Goal: Transaction & Acquisition: Purchase product/service

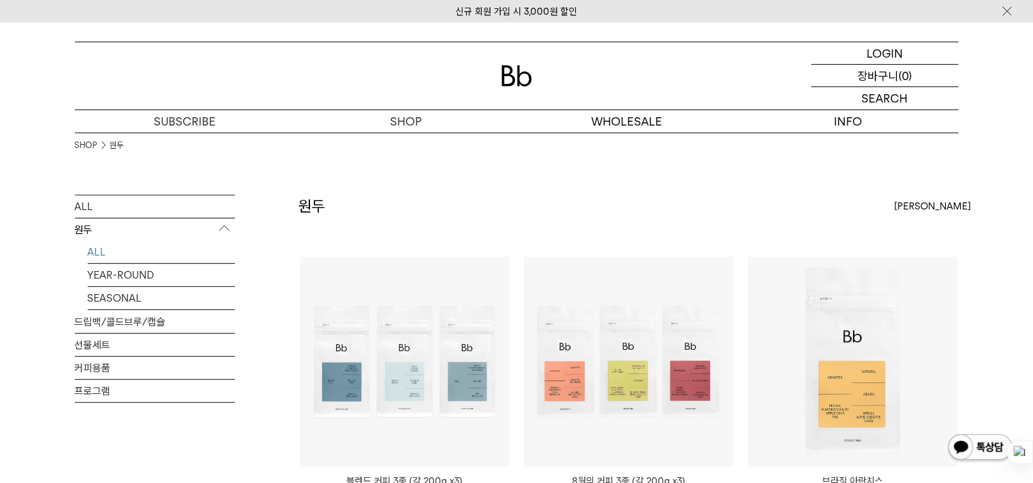
click at [836, 80] on div "CART 장바구니 (0)" at bounding box center [884, 76] width 147 height 22
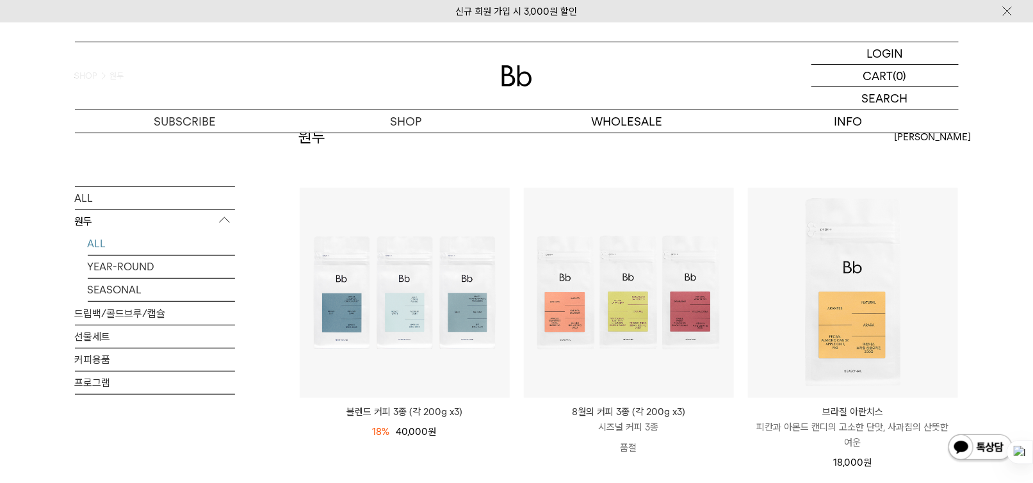
scroll to position [213, 0]
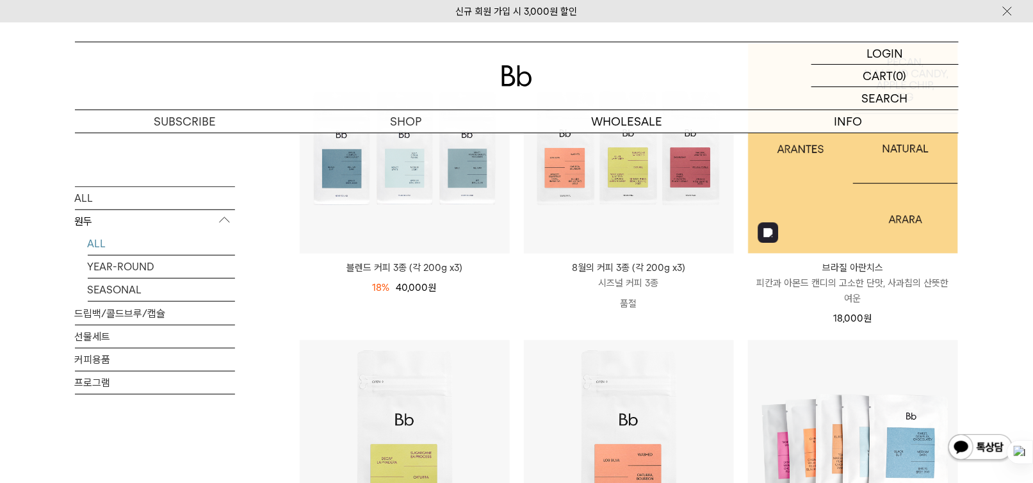
click at [871, 196] on img at bounding box center [853, 149] width 210 height 210
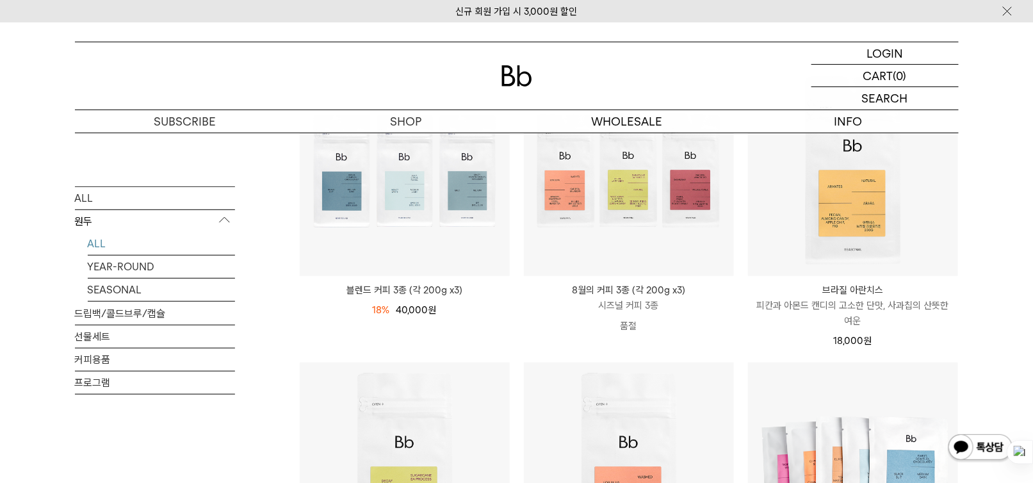
scroll to position [213, 0]
